Goal: Navigation & Orientation: Find specific page/section

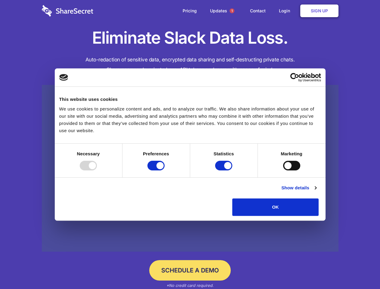
click at [97, 171] on div at bounding box center [88, 166] width 17 height 10
click at [165, 171] on input "Preferences" at bounding box center [156, 166] width 17 height 10
checkbox input "false"
click at [225, 171] on input "Statistics" at bounding box center [223, 166] width 17 height 10
checkbox input "false"
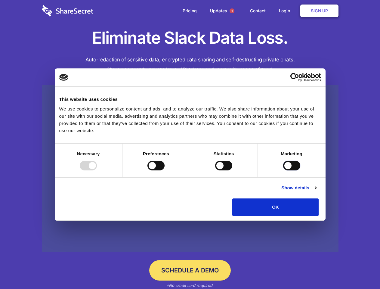
click at [283, 171] on input "Marketing" at bounding box center [291, 166] width 17 height 10
checkbox input "true"
click at [317, 192] on link "Show details" at bounding box center [299, 187] width 35 height 7
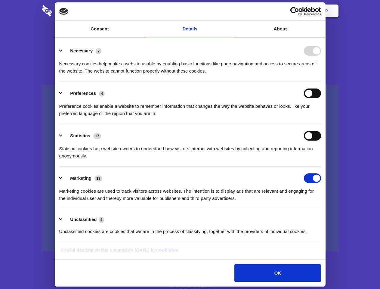
click at [321, 82] on li "Necessary 7 Necessary cookies help make a website usable by enabling basic func…" at bounding box center [190, 60] width 262 height 42
click at [232, 11] on span "1" at bounding box center [232, 10] width 5 height 5
